Goal: Information Seeking & Learning: Learn about a topic

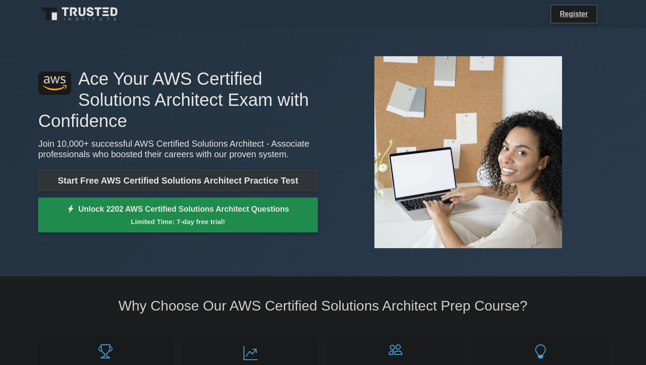
click at [188, 174] on link "Start Free AWS Certified Solutions Architect Practice Test" at bounding box center [177, 180] width 279 height 21
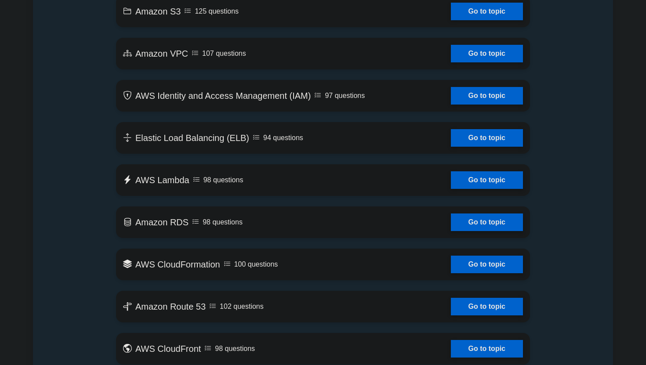
scroll to position [597, 0]
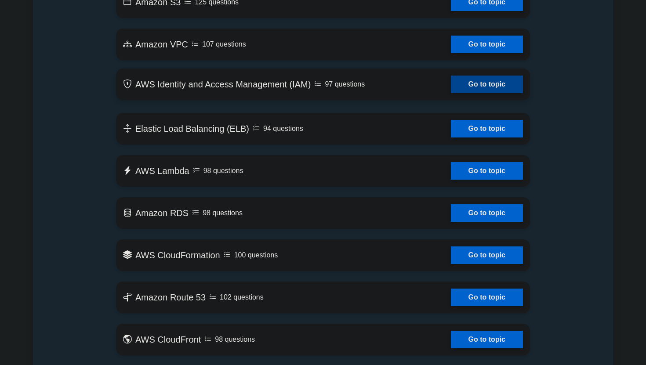
click at [486, 85] on link "Go to topic" at bounding box center [487, 85] width 72 height 18
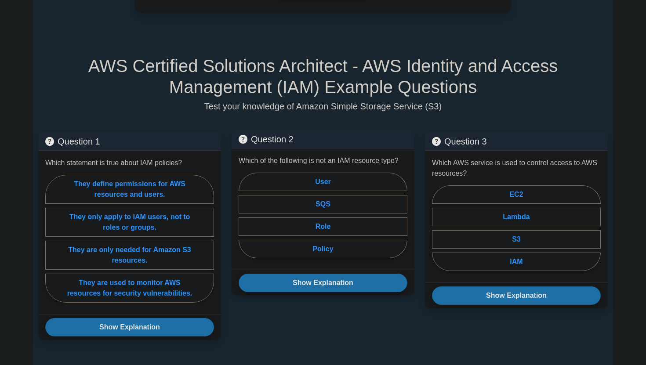
scroll to position [524, 0]
